Goal: Task Accomplishment & Management: Use online tool/utility

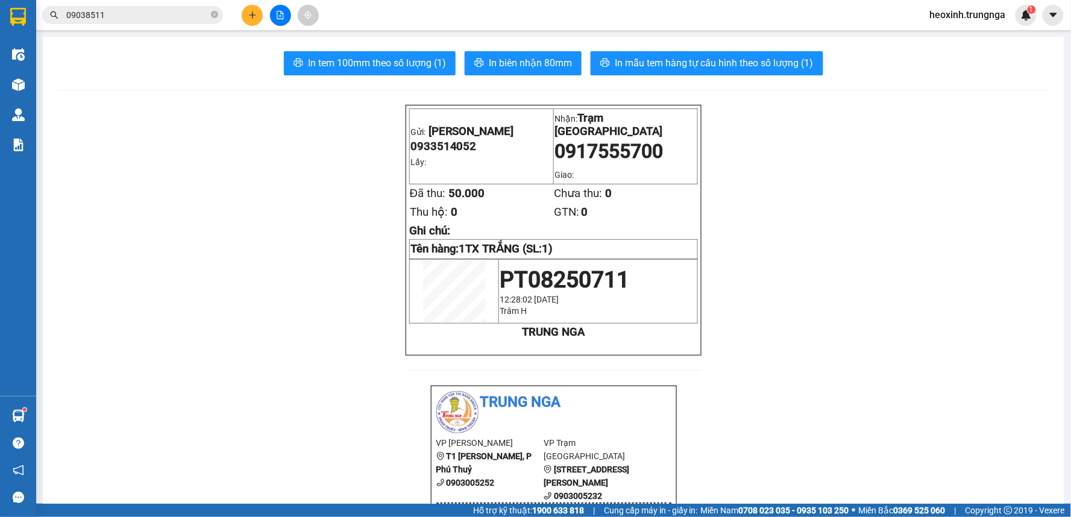
click at [962, 14] on span "heoxinh.trungnga" at bounding box center [968, 14] width 95 height 15
click at [971, 43] on span "Đăng xuất" at bounding box center [974, 37] width 71 height 13
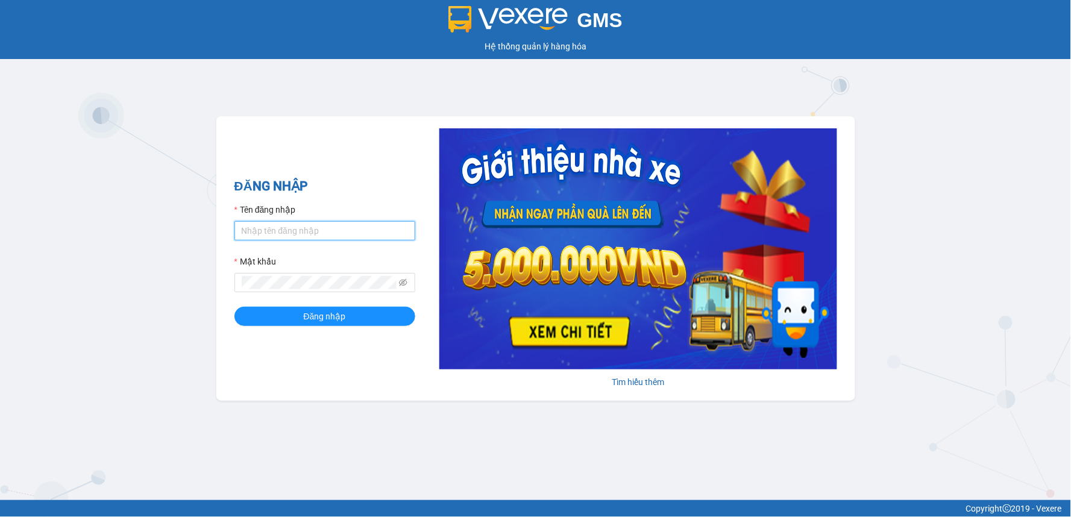
click at [311, 233] on input "Tên đăng nhập" at bounding box center [325, 230] width 181 height 19
type input "hoanguyen.trungnga"
click at [335, 291] on span at bounding box center [325, 282] width 181 height 19
click at [235, 307] on button "Đăng nhập" at bounding box center [325, 316] width 181 height 19
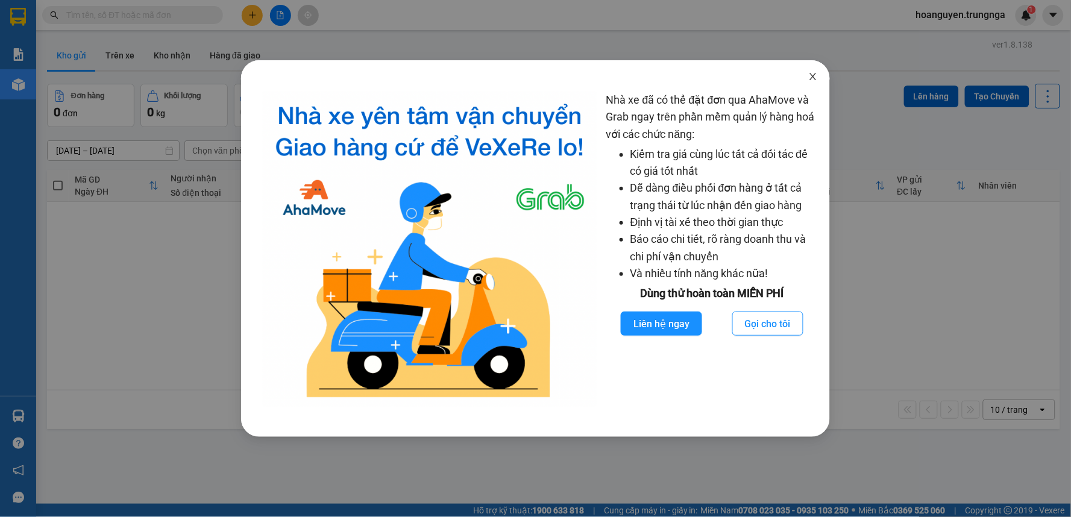
click at [816, 78] on icon "close" at bounding box center [814, 77] width 10 height 10
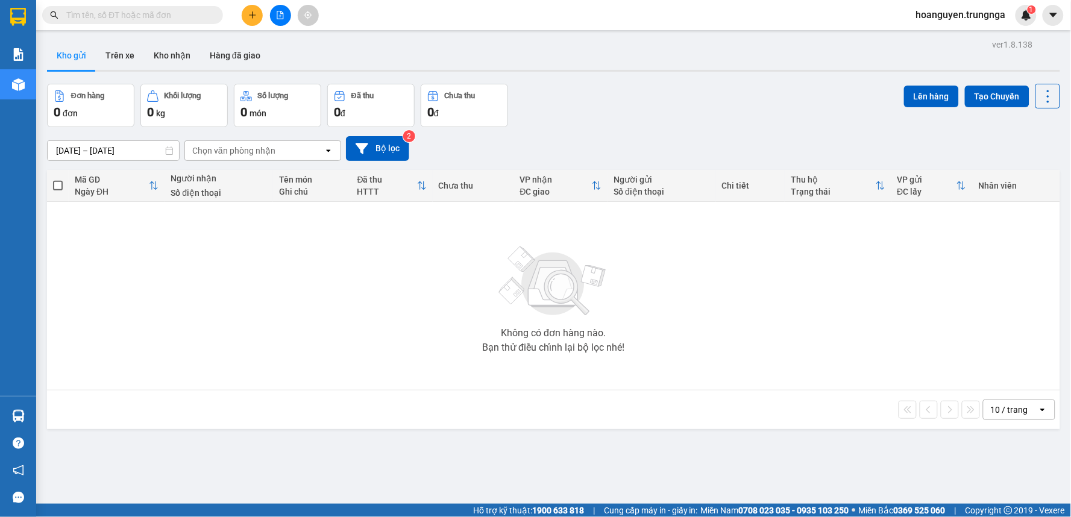
click at [189, 9] on input "text" at bounding box center [137, 14] width 142 height 13
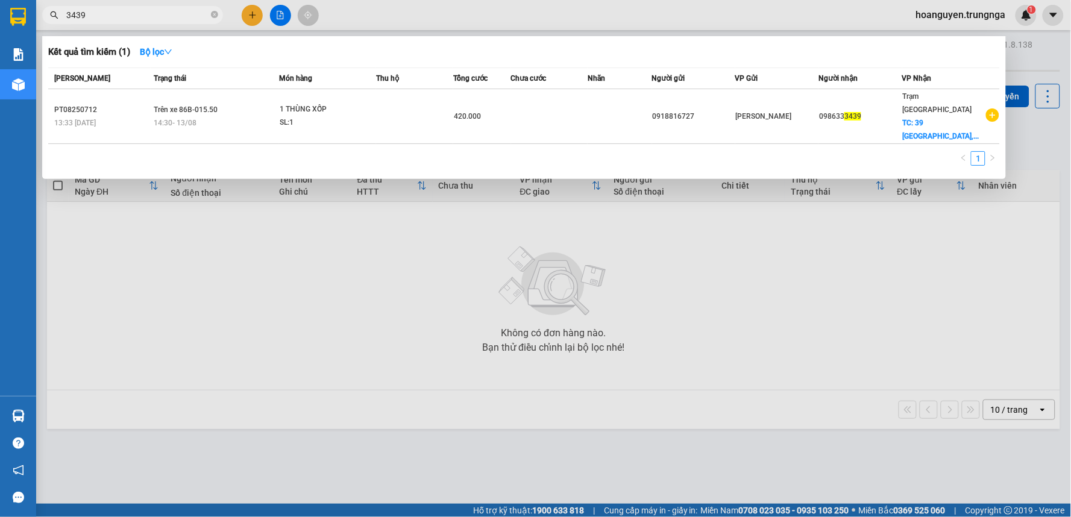
type input "3439"
click at [227, 282] on div at bounding box center [535, 258] width 1071 height 517
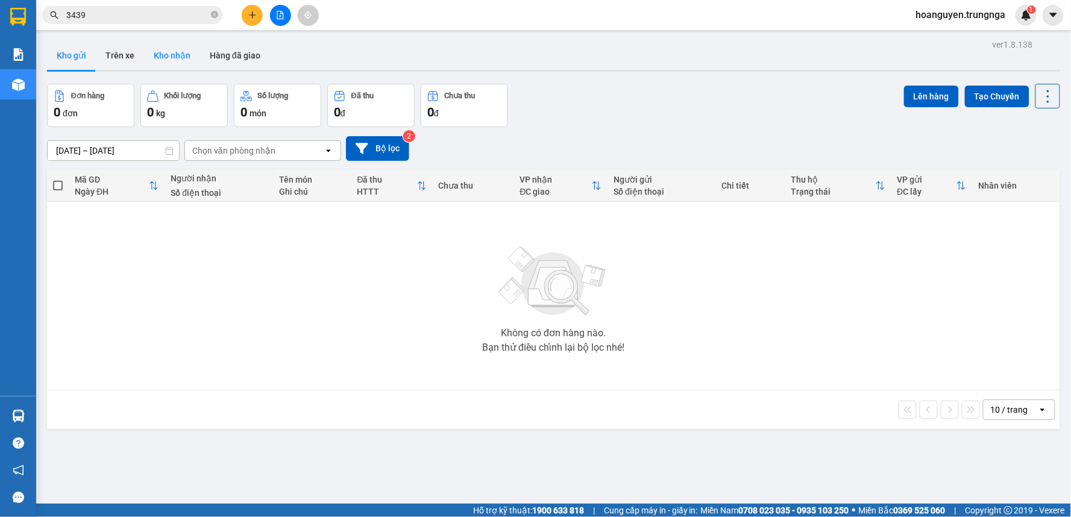
click at [173, 54] on button "Kho nhận" at bounding box center [172, 55] width 56 height 29
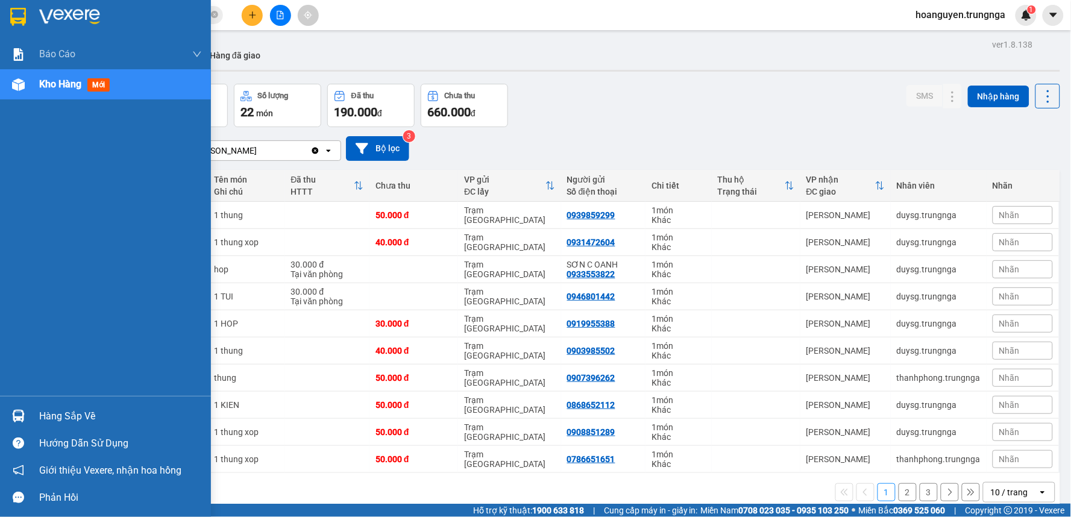
click at [43, 418] on div "Hàng sắp về" at bounding box center [120, 417] width 163 height 18
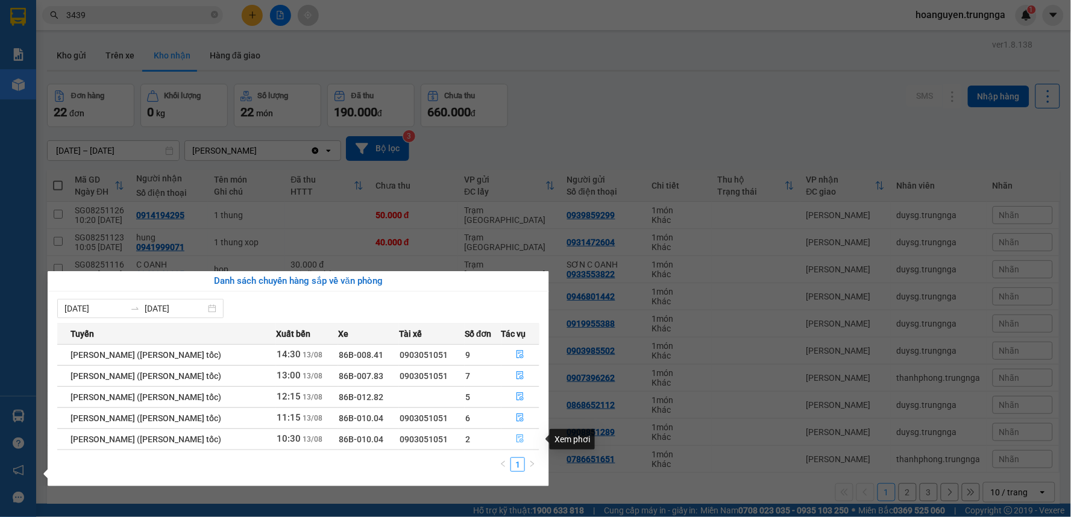
click at [519, 437] on icon "file-done" at bounding box center [520, 439] width 8 height 8
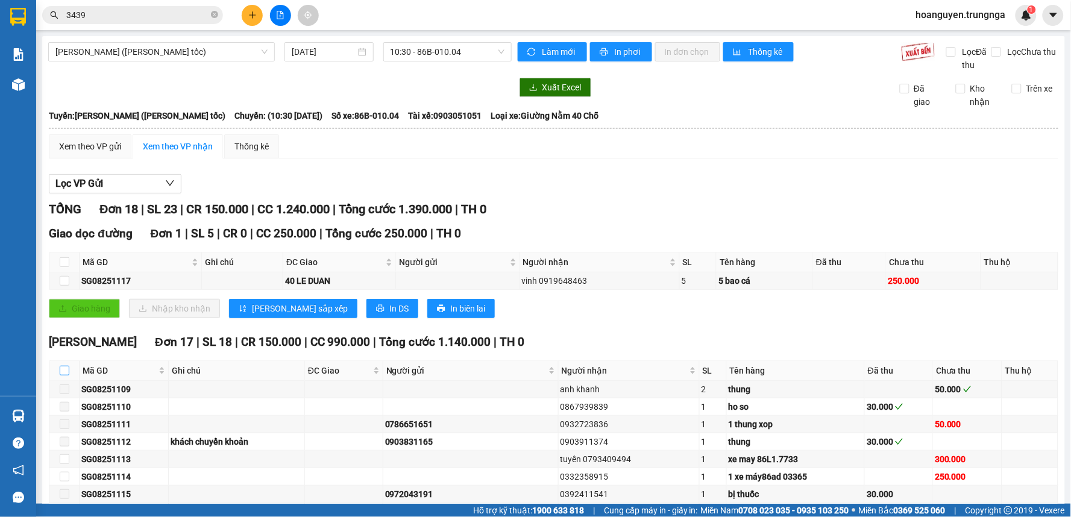
click at [65, 372] on input "checkbox" at bounding box center [65, 371] width 10 height 10
checkbox input "true"
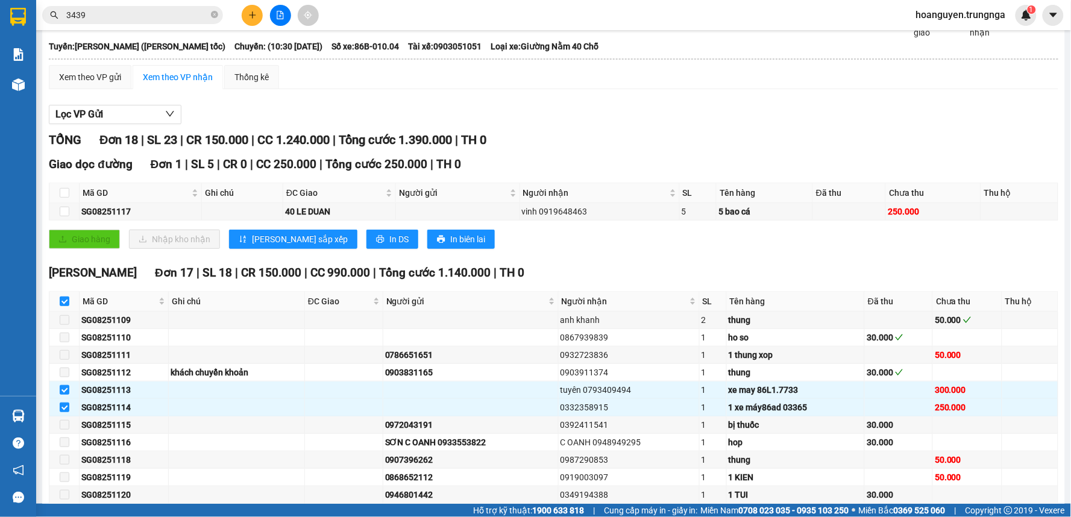
scroll to position [201, 0]
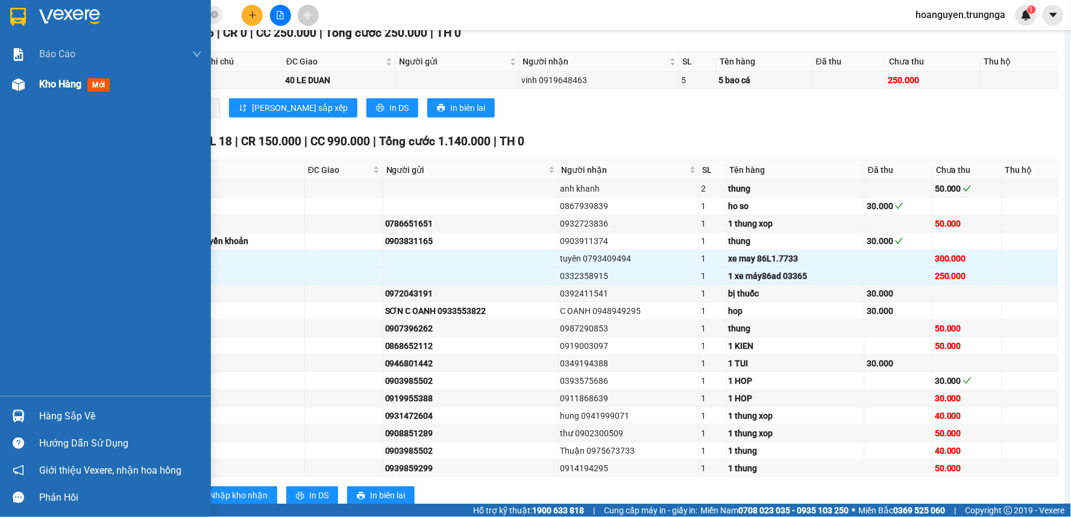
drag, startPoint x: 22, startPoint y: 79, endPoint x: 197, endPoint y: 109, distance: 177.3
click at [21, 80] on img at bounding box center [18, 84] width 13 height 13
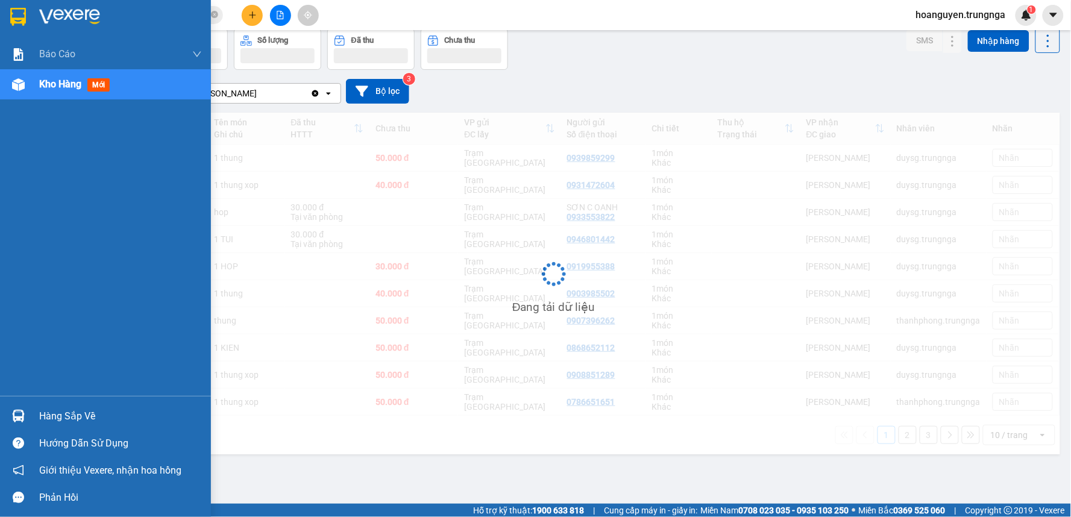
scroll to position [55, 0]
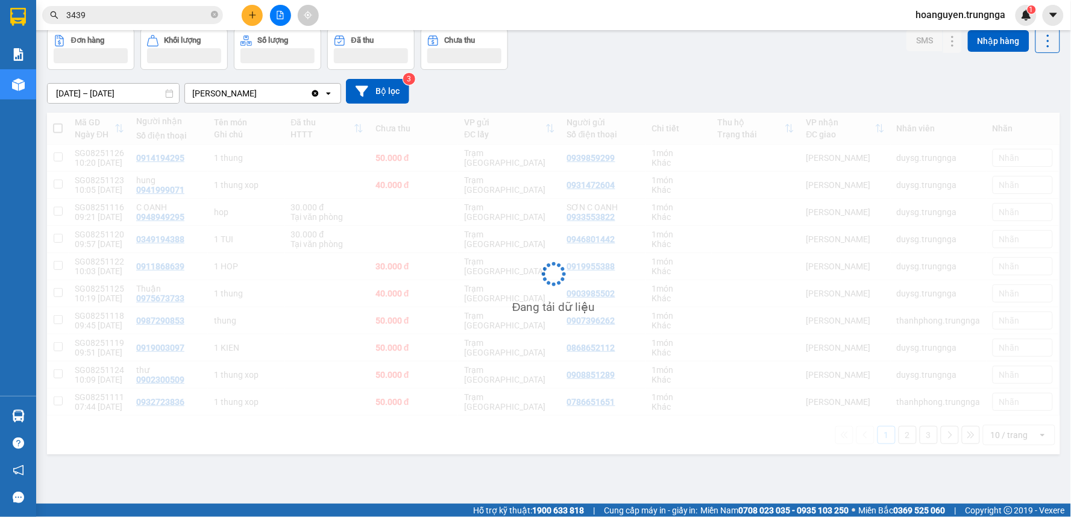
click at [622, 45] on div "Đơn hàng Khối lượng Số lượng Đã thu Chưa thu SMS Nhập hàng" at bounding box center [554, 49] width 1014 height 42
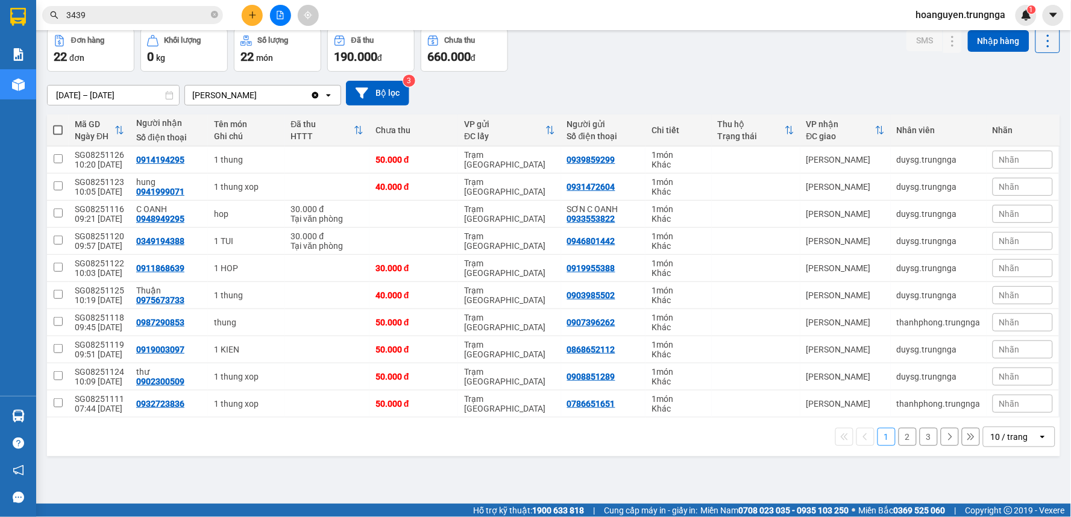
click at [184, 13] on input "3439" at bounding box center [137, 14] width 142 height 13
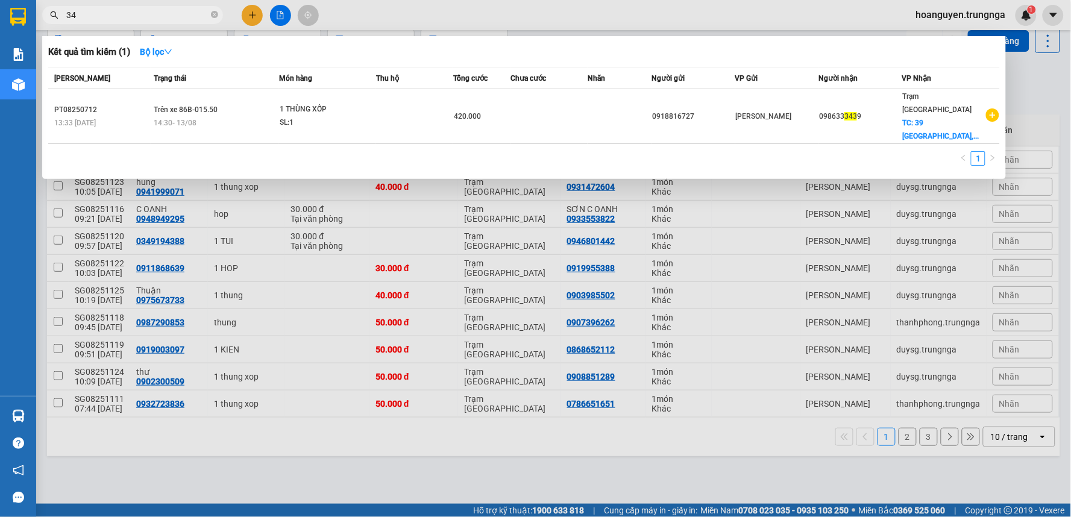
type input "3"
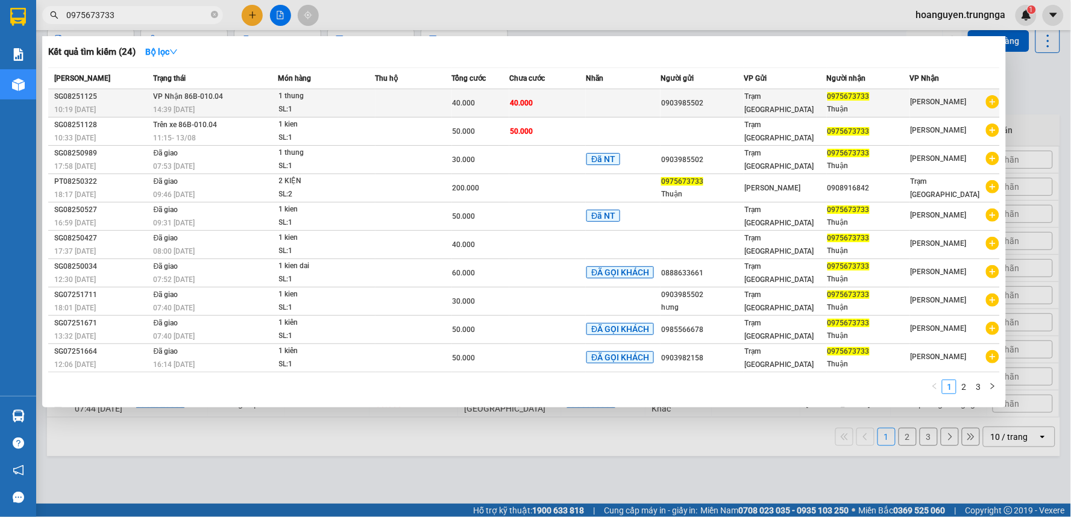
type input "0975673733"
click at [352, 101] on div "1 thung" at bounding box center [324, 96] width 90 height 13
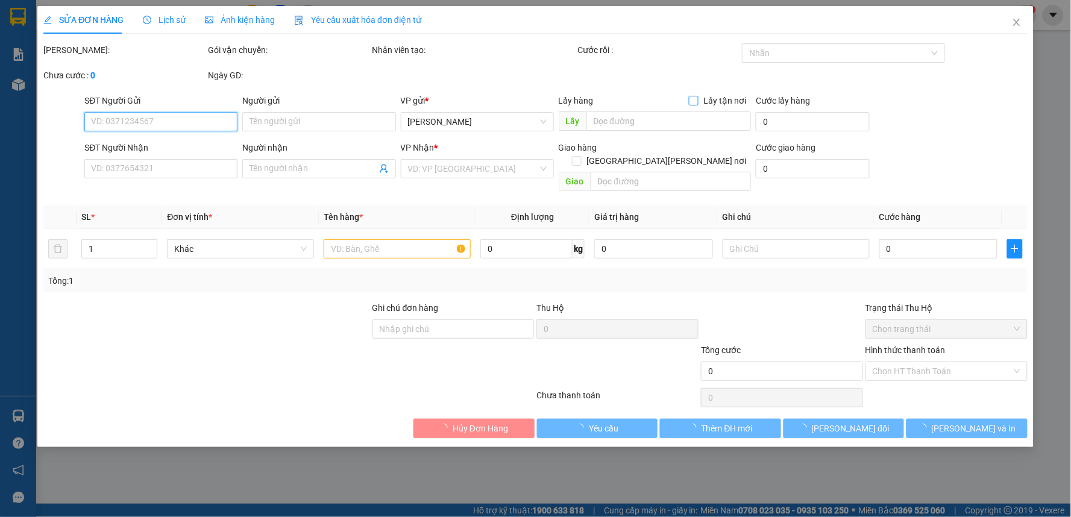
type input "0903985502"
type input "0975673733"
type input "Thuận"
type input "40.000"
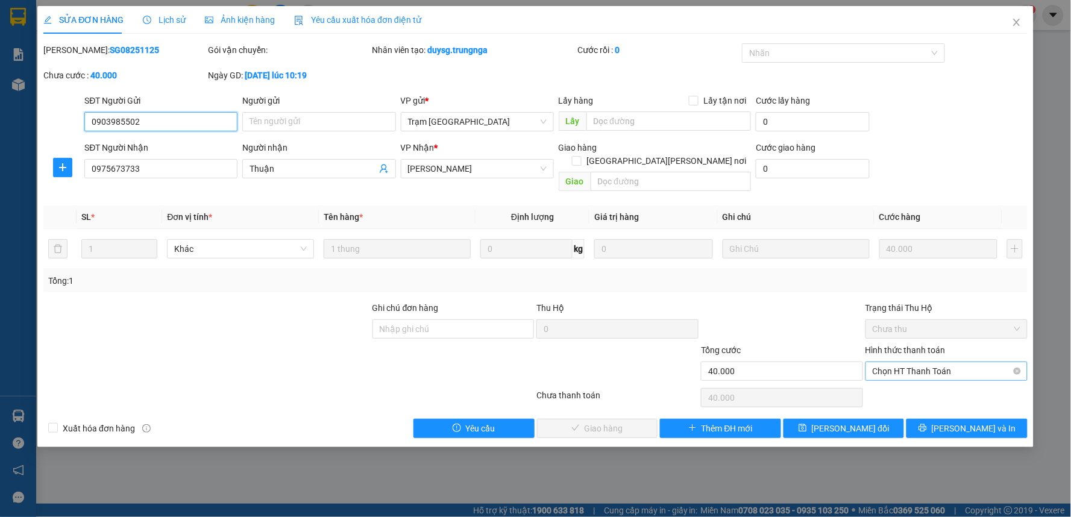
click at [917, 362] on span "Chọn HT Thanh Toán" at bounding box center [947, 371] width 148 height 18
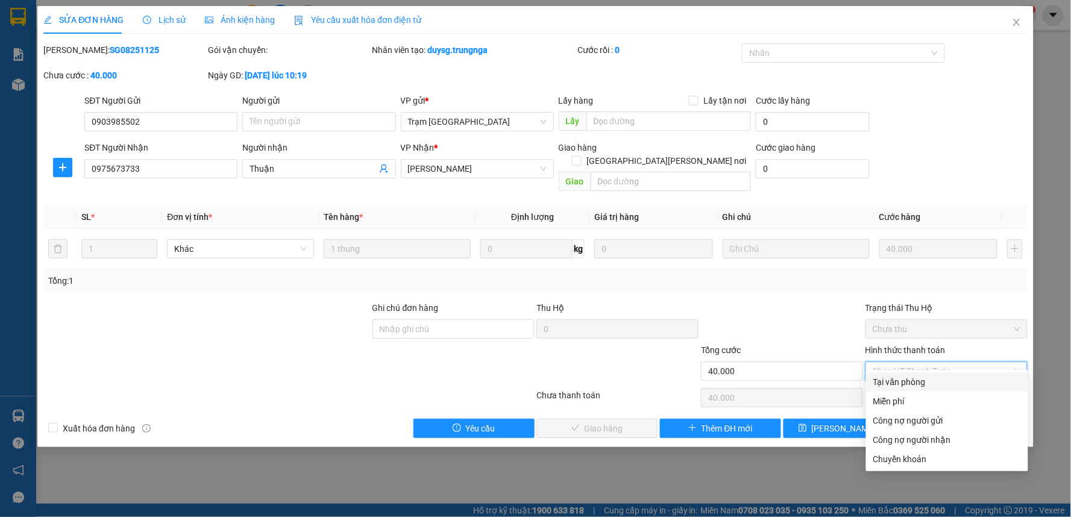
click at [888, 381] on div "Tại văn phòng" at bounding box center [948, 382] width 148 height 13
type input "0"
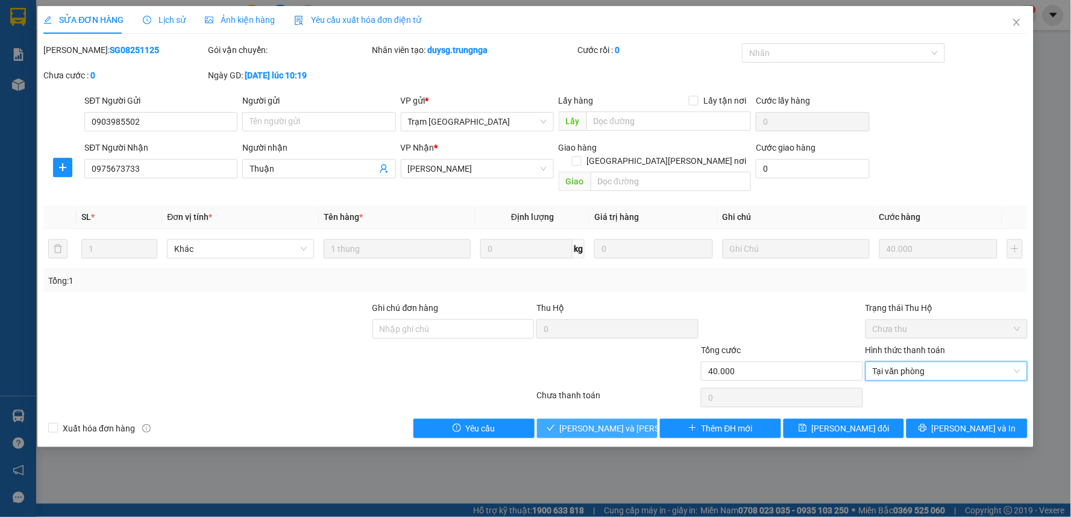
click at [630, 422] on span "Lưu và Giao hàng" at bounding box center [641, 428] width 163 height 13
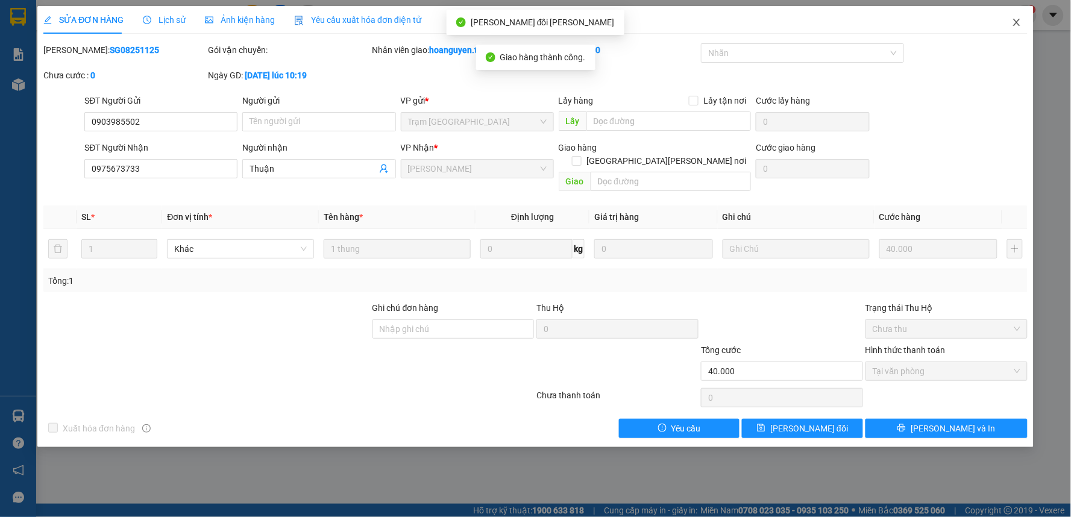
click at [1015, 19] on icon "close" at bounding box center [1017, 22] width 10 height 10
